Goal: Navigation & Orientation: Find specific page/section

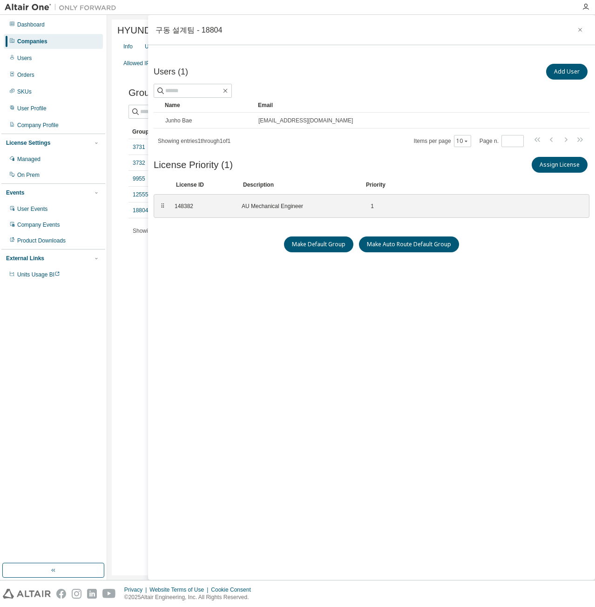
click at [111, 121] on div "HYUNDAI WIA CORPORATION - 4269 Clear Load Save Save As Field Operator Value Sel…" at bounding box center [351, 297] width 488 height 565
click at [581, 33] on button "button" at bounding box center [579, 29] width 15 height 15
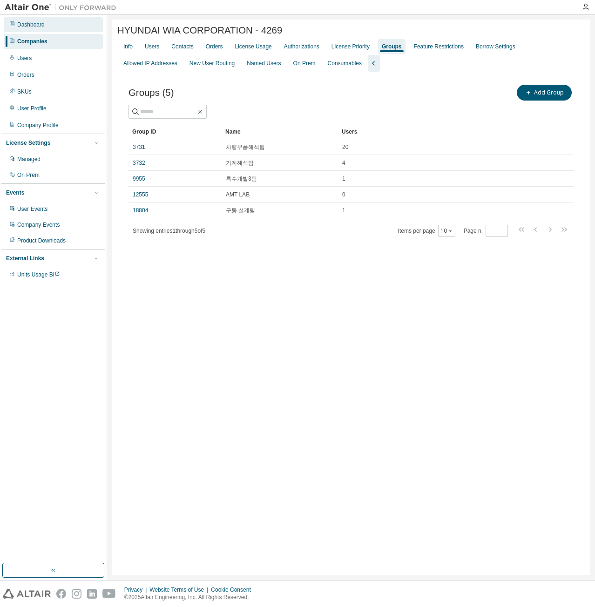
click at [55, 31] on div "Dashboard" at bounding box center [53, 24] width 99 height 15
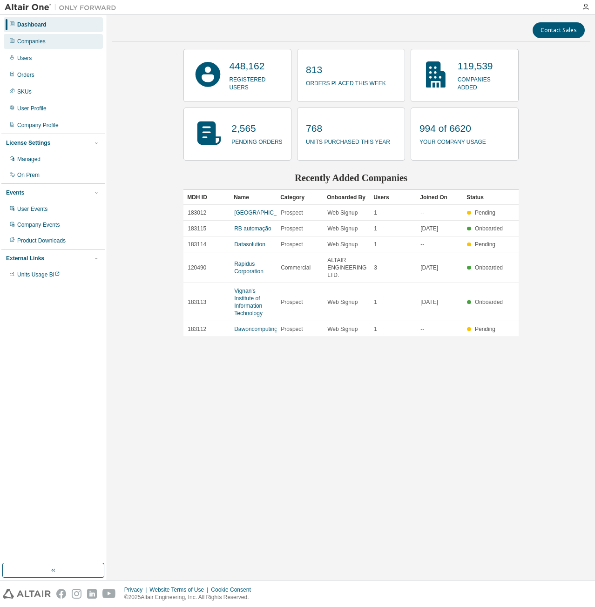
click at [81, 44] on div "Companies" at bounding box center [53, 41] width 99 height 15
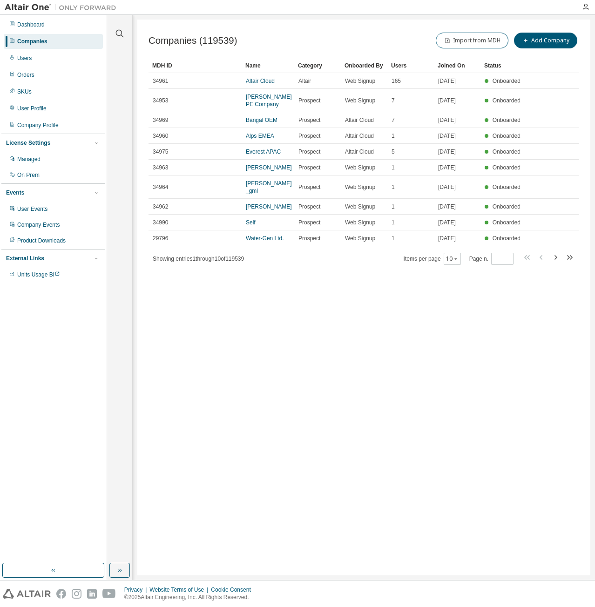
drag, startPoint x: 336, startPoint y: 334, endPoint x: 280, endPoint y: 315, distance: 59.4
click at [336, 334] on div "Companies (119539) Import from MDH Add Company Clear Load Save Save As Field Op…" at bounding box center [363, 298] width 453 height 556
drag, startPoint x: 223, startPoint y: 360, endPoint x: 201, endPoint y: 370, distance: 23.9
click at [223, 360] on div "Companies (119539) Import from MDH Add Company Clear Load Save Save As Field Op…" at bounding box center [363, 298] width 453 height 556
click at [432, 355] on div "Companies (119539) Import from MDH Add Company Clear Load Save Save As Field Op…" at bounding box center [363, 298] width 453 height 556
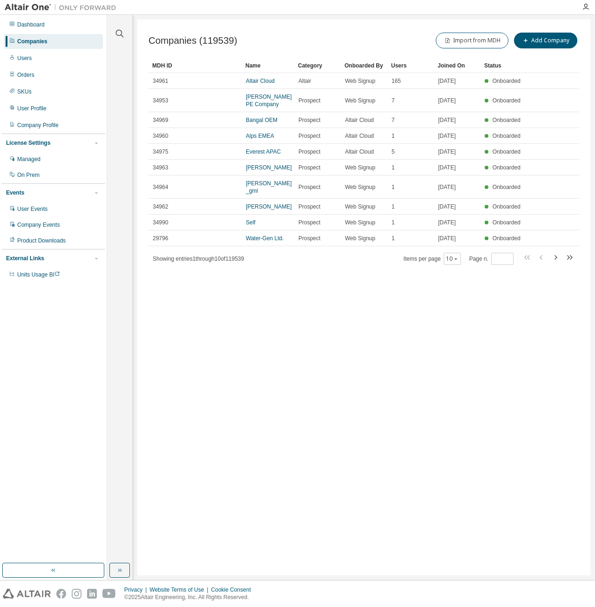
drag, startPoint x: 370, startPoint y: 367, endPoint x: 335, endPoint y: 368, distance: 35.9
click at [370, 367] on div "Companies (119539) Import from MDH Add Company Clear Load Save Save As Field Op…" at bounding box center [363, 298] width 453 height 556
